Goal: Task Accomplishment & Management: Manage account settings

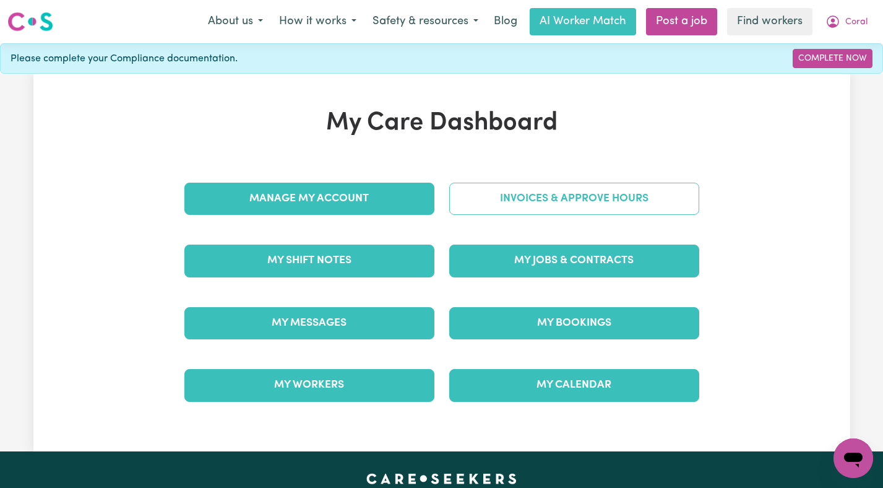
click at [525, 186] on link "Invoices & Approve Hours" at bounding box center [574, 199] width 250 height 32
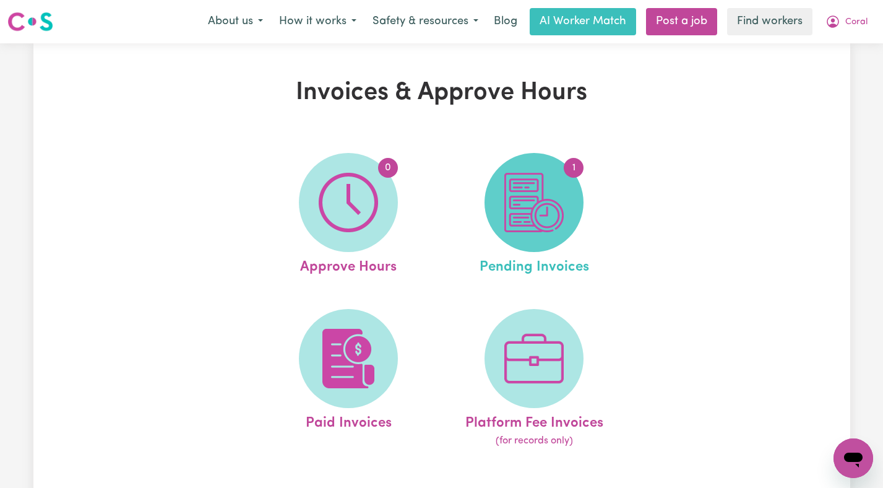
click at [528, 189] on img at bounding box center [534, 202] width 59 height 59
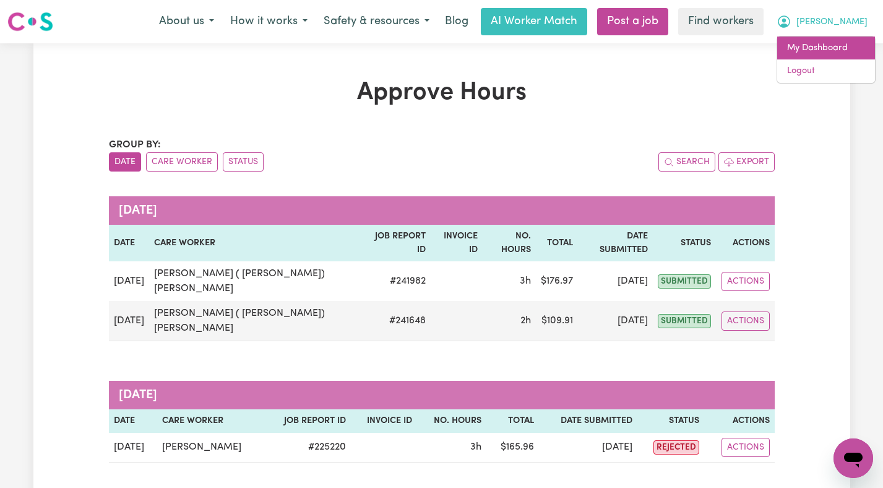
click at [834, 58] on link "My Dashboard" at bounding box center [827, 49] width 98 height 24
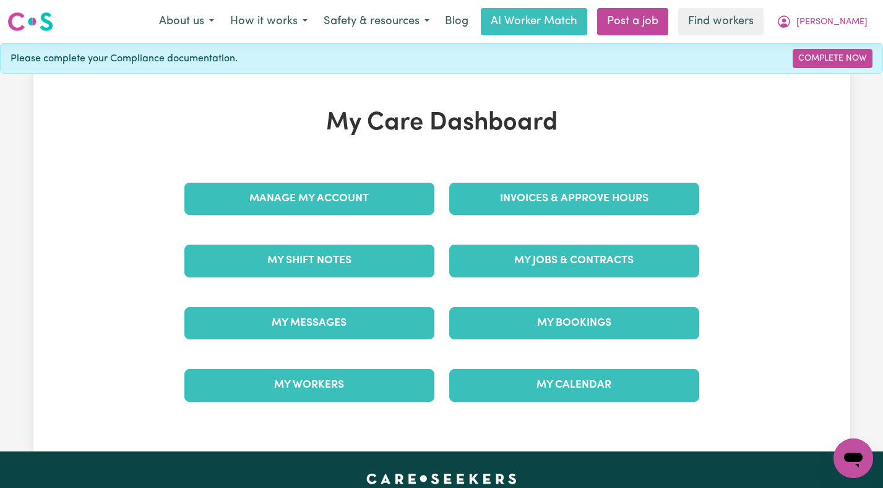
click at [834, 58] on link "Complete Now" at bounding box center [833, 58] width 80 height 19
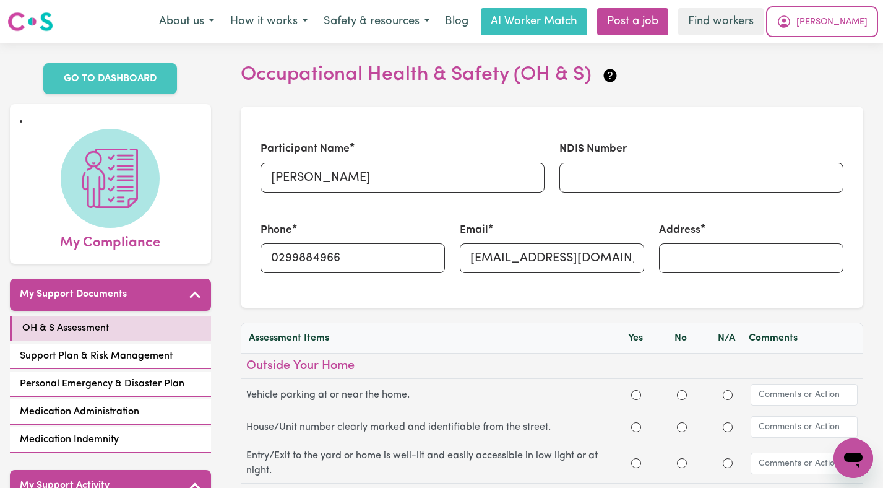
click at [841, 17] on span "Rosemary" at bounding box center [832, 22] width 71 height 14
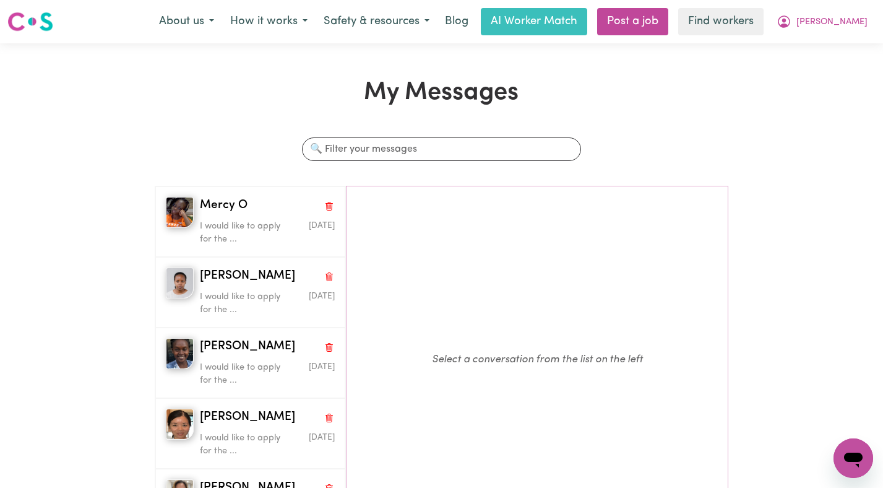
scroll to position [111, 0]
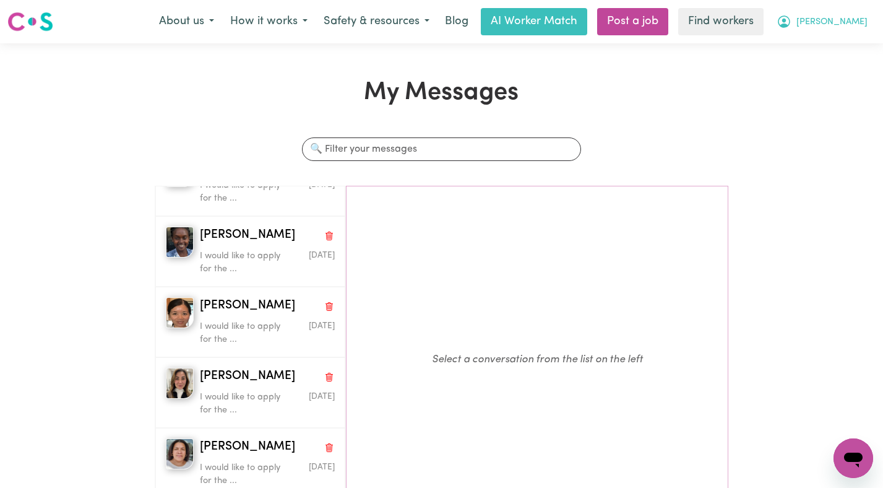
click at [850, 28] on span "[PERSON_NAME]" at bounding box center [832, 22] width 71 height 14
click at [818, 66] on link "Logout" at bounding box center [827, 71] width 98 height 24
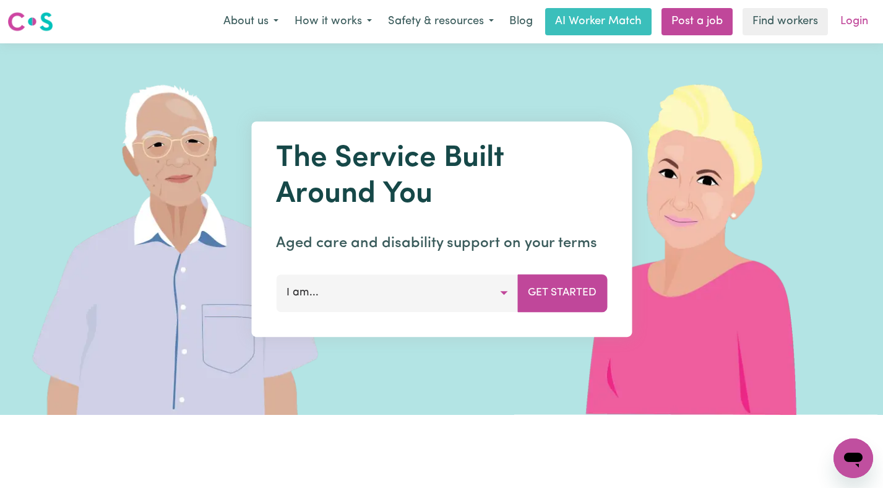
click at [854, 11] on link "Login" at bounding box center [854, 21] width 43 height 27
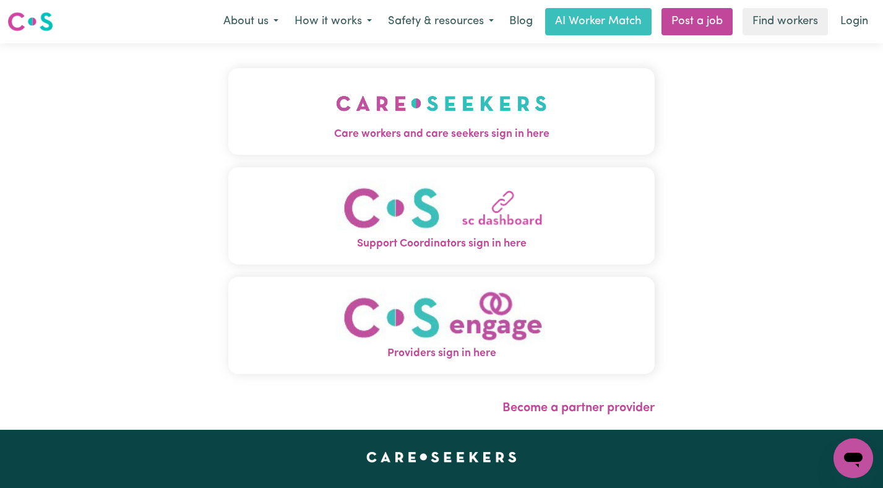
click at [355, 134] on span "Care workers and care seekers sign in here" at bounding box center [441, 134] width 427 height 16
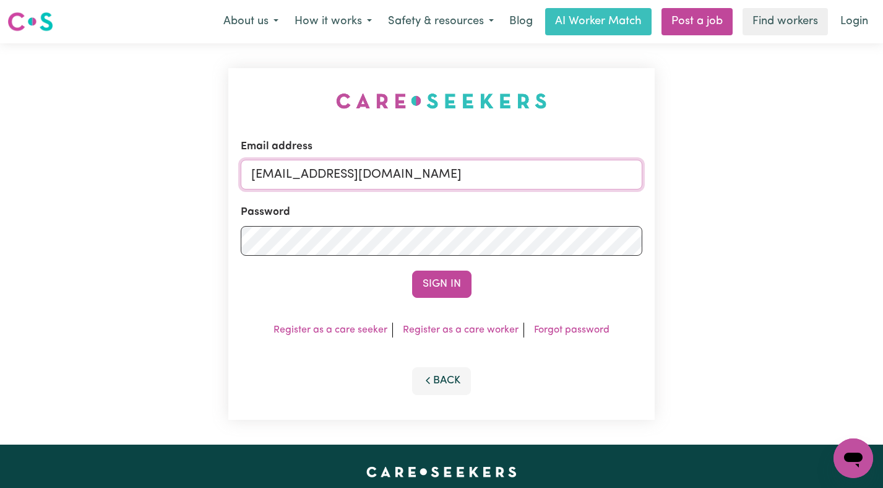
drag, startPoint x: 586, startPoint y: 177, endPoint x: 316, endPoint y: 176, distance: 269.9
click at [316, 176] on input "[EMAIL_ADDRESS][DOMAIN_NAME]" at bounding box center [442, 175] width 402 height 30
paste input "EmelitaMckeoughVC"
type input "[EMAIL_ADDRESS][DOMAIN_NAME]"
click at [412, 271] on button "Sign In" at bounding box center [441, 284] width 59 height 27
